Goal: Information Seeking & Learning: Stay updated

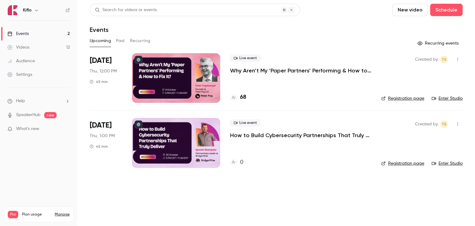
click at [252, 135] on p "How to Build Cybersecurity Partnerships That Truly Deliver" at bounding box center [300, 134] width 141 height 7
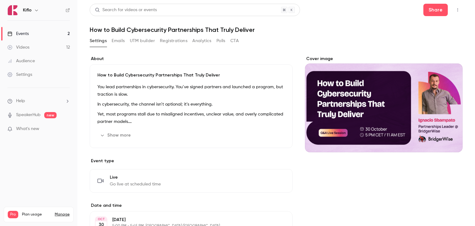
click at [47, 34] on link "Events 2" at bounding box center [38, 34] width 77 height 14
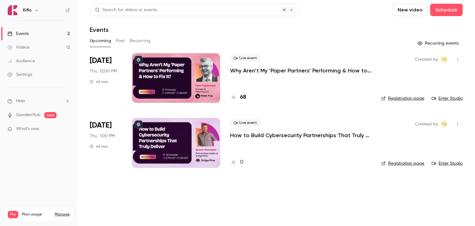
click at [142, 195] on main "Search for videos or events New video Schedule Events Upcoming Past Recurring R…" at bounding box center [275, 113] width 397 height 226
click at [123, 41] on button "Past" at bounding box center [120, 41] width 9 height 10
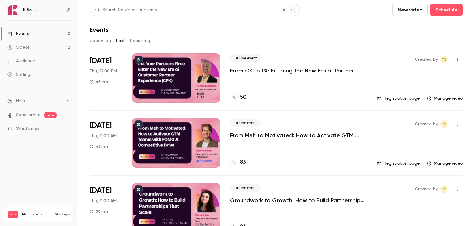
click at [99, 40] on button "Upcoming" at bounding box center [100, 41] width 21 height 10
